Goal: Find specific page/section: Find specific page/section

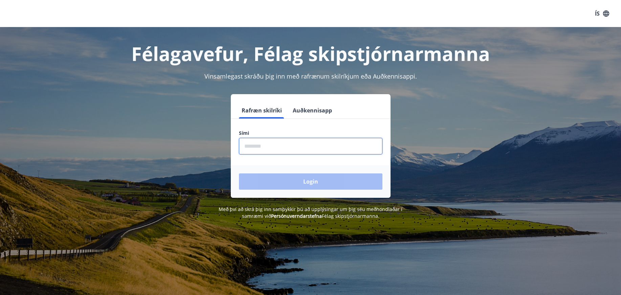
click at [282, 144] on input "phone" at bounding box center [310, 146] width 143 height 17
type input "********"
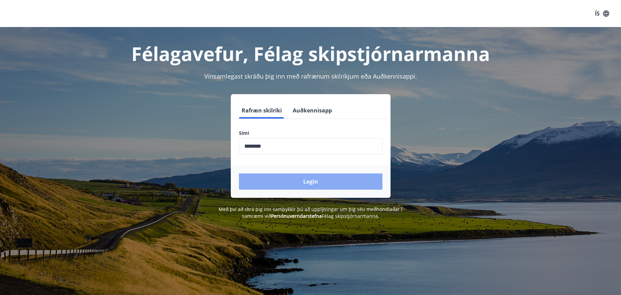
click at [304, 180] on button "Login" at bounding box center [310, 181] width 143 height 16
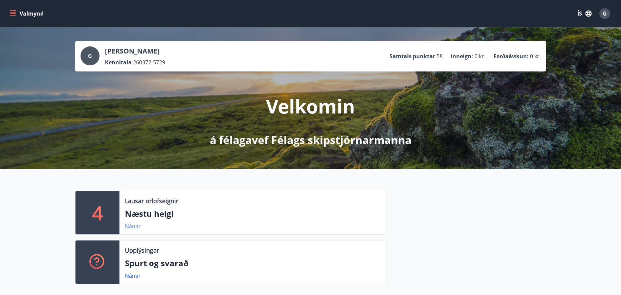
click at [131, 227] on link "Nánar" at bounding box center [133, 225] width 16 height 7
